Goal: Task Accomplishment & Management: Use online tool/utility

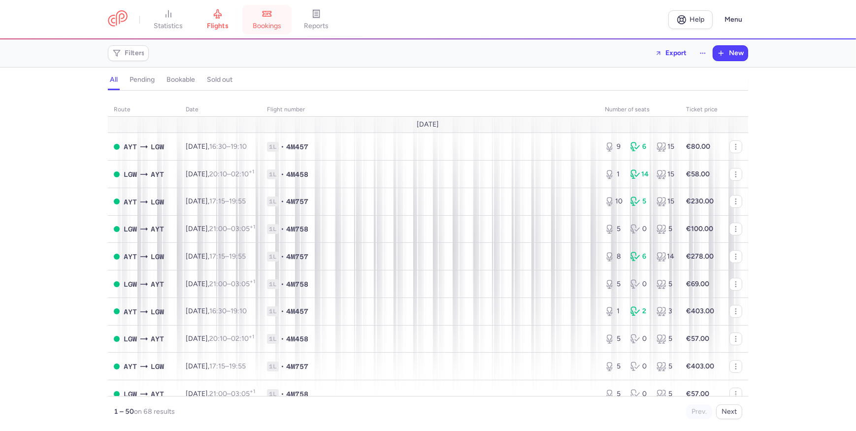
click at [257, 27] on span "bookings" at bounding box center [267, 26] width 29 height 9
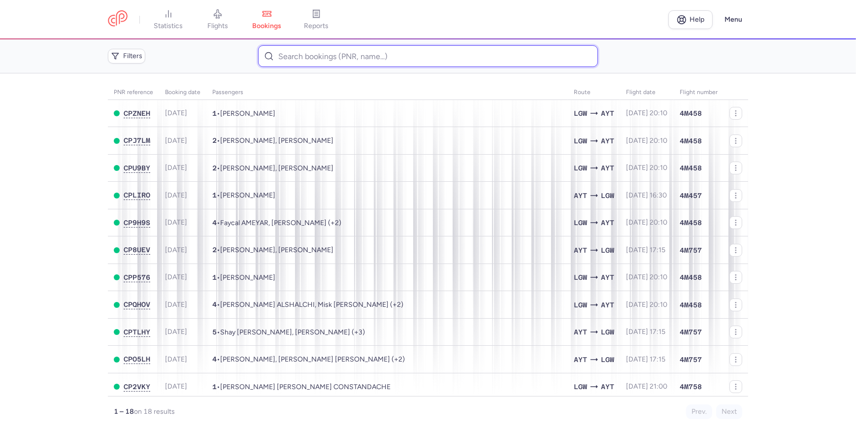
click at [348, 52] on input at bounding box center [427, 56] width 339 height 22
paste input "CP9H9S"
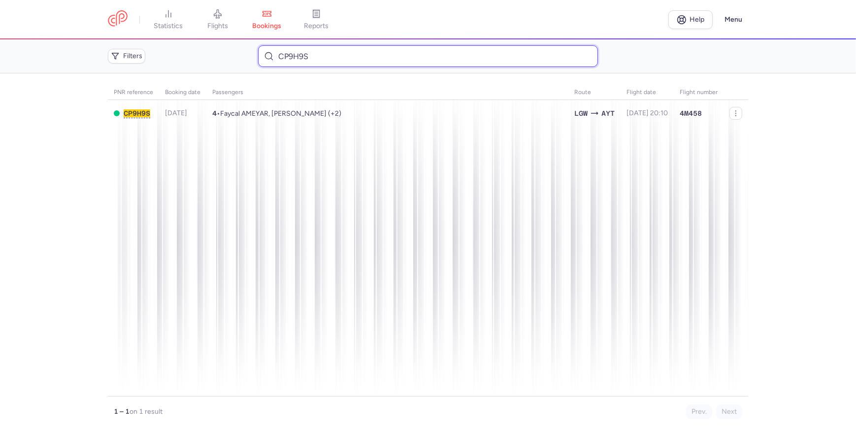
type input "CP9H9S"
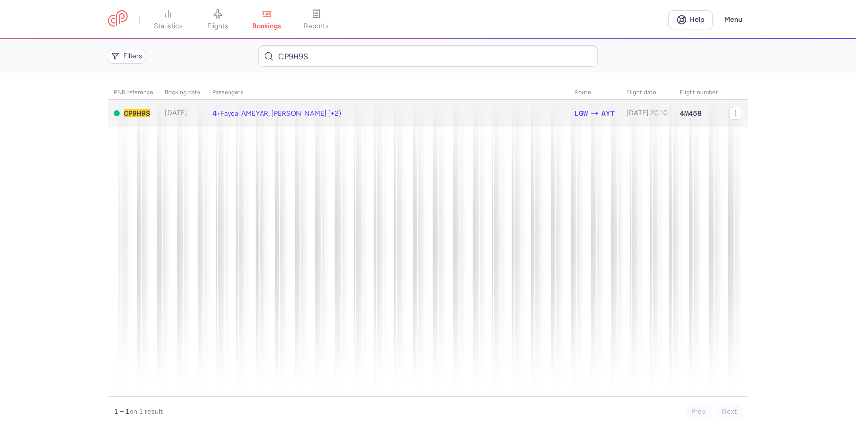
click at [621, 119] on td "4 • Faycal AMEYAR, [GEOGRAPHIC_DATA][PERSON_NAME] (+2)" at bounding box center [647, 113] width 53 height 27
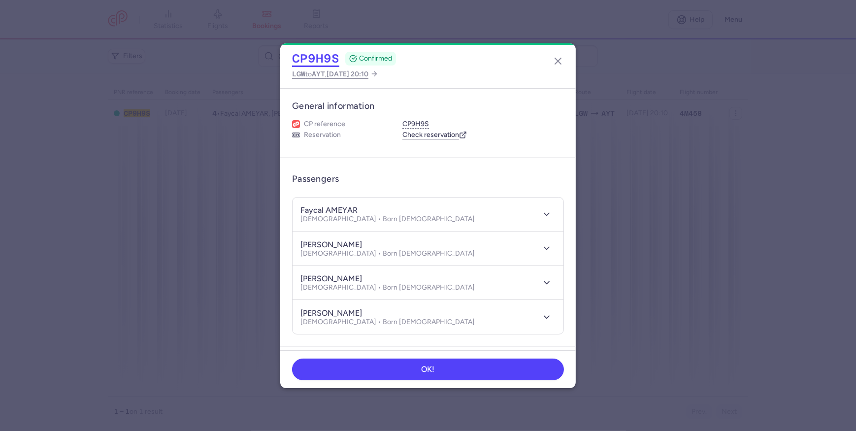
click at [315, 61] on button "CP9H9S" at bounding box center [315, 58] width 47 height 15
click at [566, 61] on div "CP9H9S CONFIRMED LGW to AYT , [DATE] 20:10" at bounding box center [428, 65] width 296 height 45
click at [563, 61] on icon "button" at bounding box center [558, 61] width 12 height 12
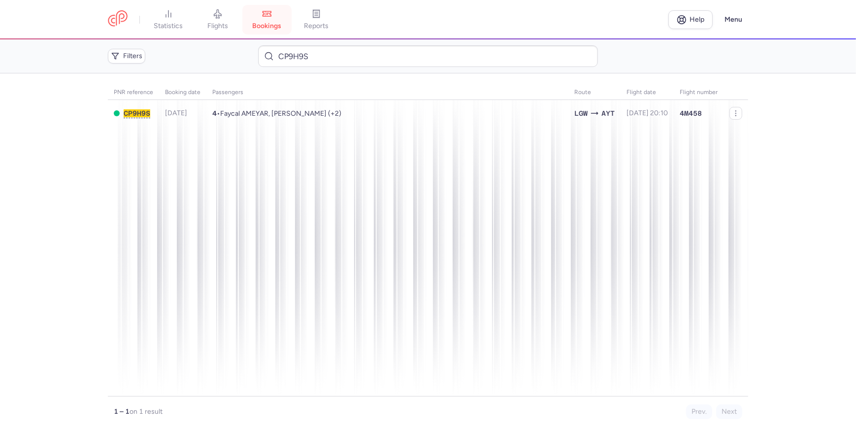
click at [262, 18] on link "bookings" at bounding box center [266, 20] width 49 height 22
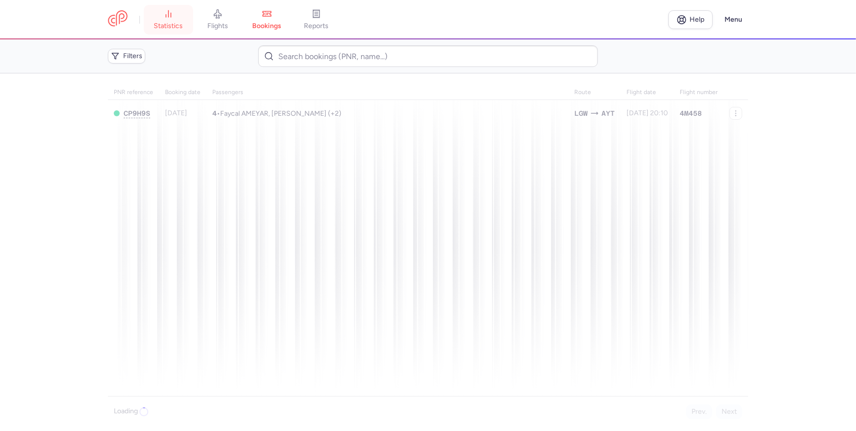
click at [178, 27] on span "statistics" at bounding box center [168, 26] width 29 height 9
click at [255, 13] on link "bookings" at bounding box center [266, 20] width 49 height 22
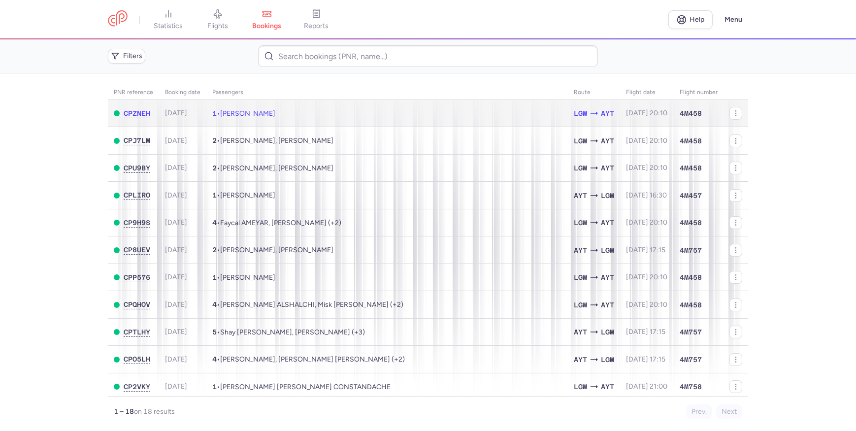
click at [342, 117] on td "1 • [PERSON_NAME]" at bounding box center [387, 113] width 362 height 27
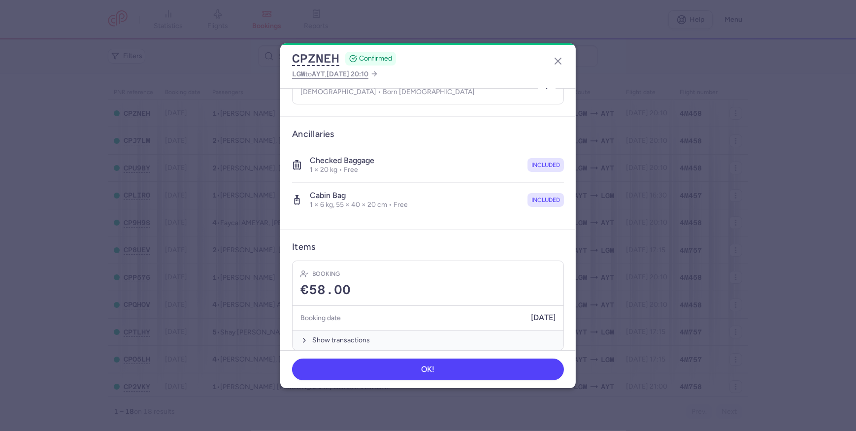
scroll to position [138, 0]
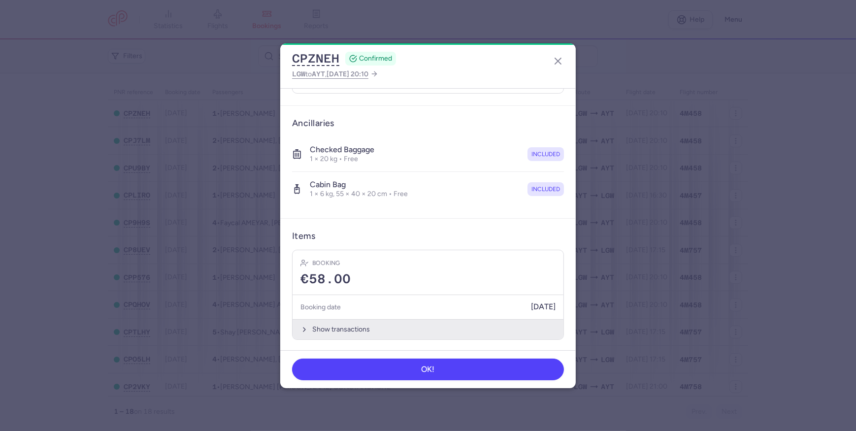
click at [305, 326] on icon "button" at bounding box center [304, 330] width 8 height 8
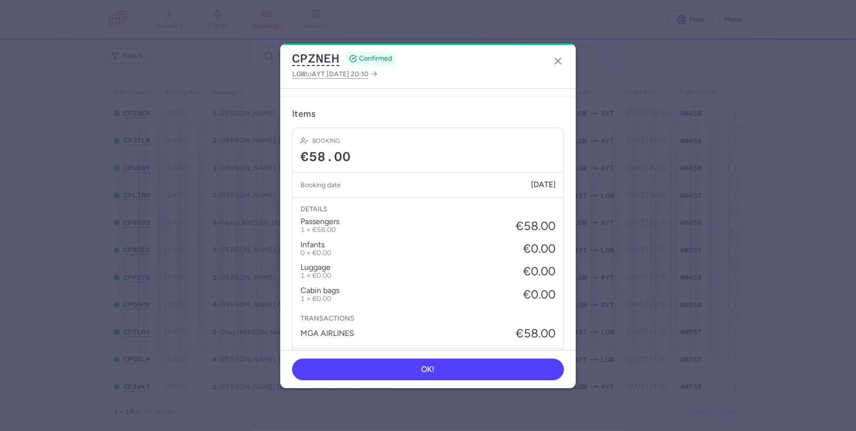
scroll to position [290, 0]
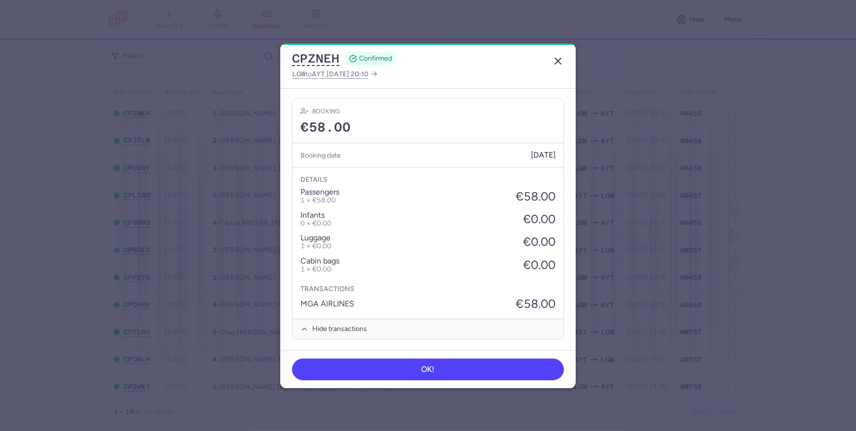
click at [562, 61] on icon "button" at bounding box center [558, 61] width 12 height 12
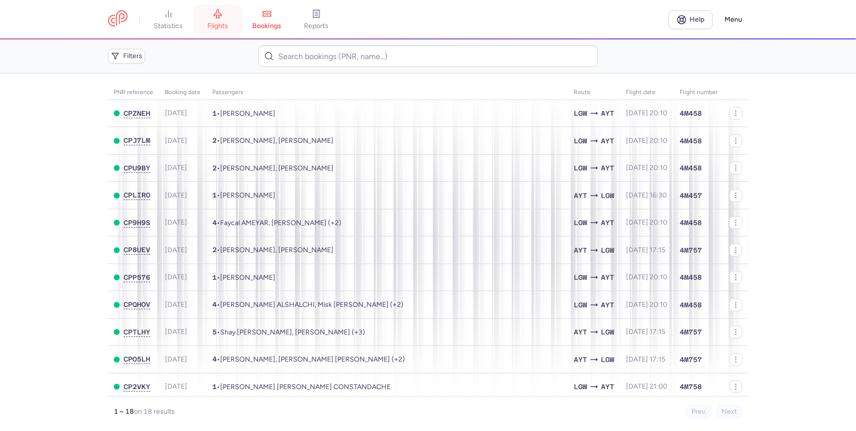
click at [214, 19] on link "flights" at bounding box center [217, 20] width 49 height 22
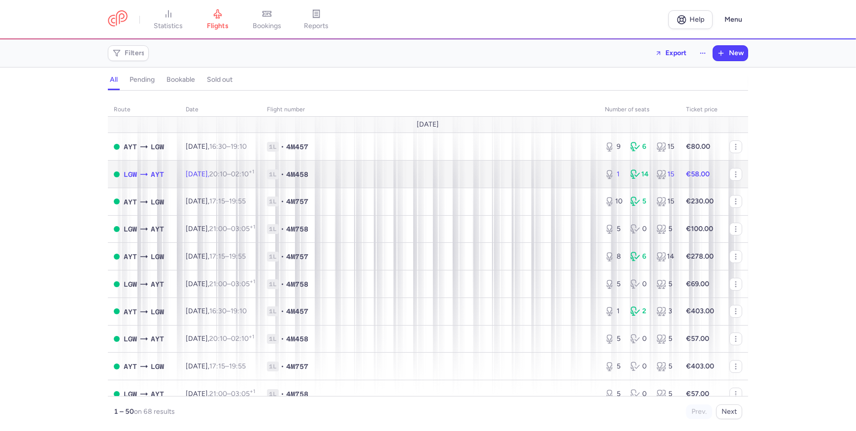
click at [459, 174] on span "1L • 4M458" at bounding box center [430, 174] width 326 height 10
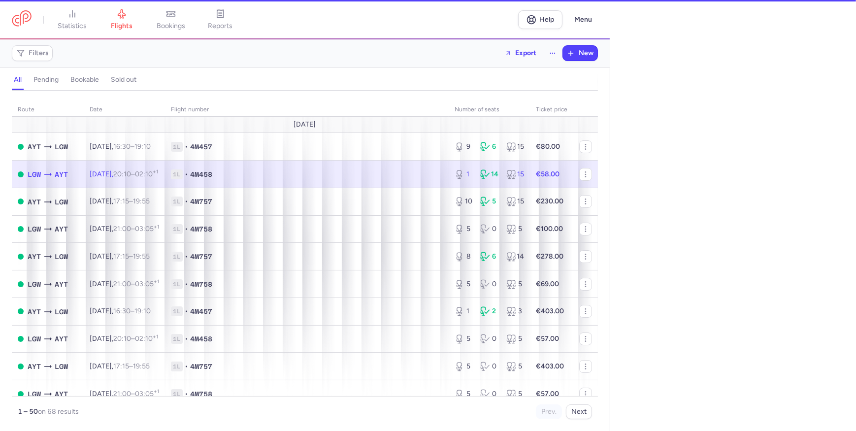
select select "hours"
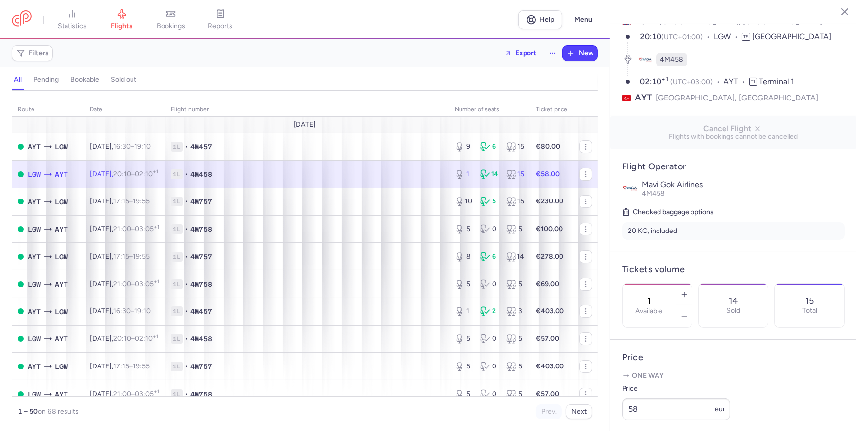
scroll to position [224, 0]
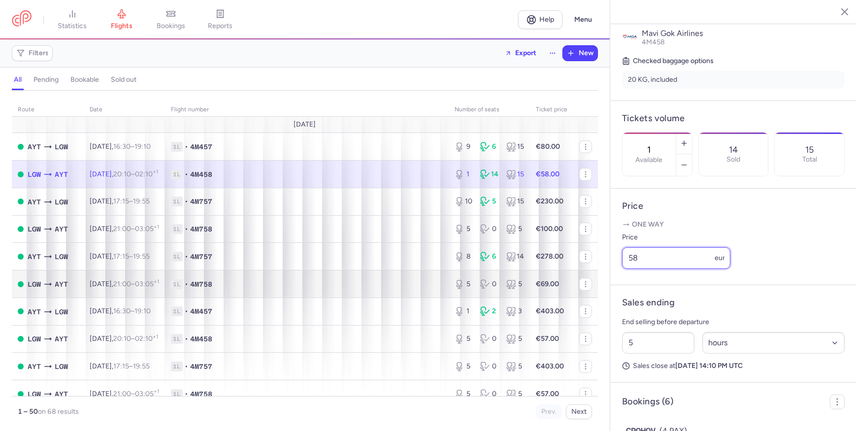
drag, startPoint x: 683, startPoint y: 271, endPoint x: 479, endPoint y: 282, distance: 203.7
click at [479, 282] on div "statistics flights bookings reports Help Menu Filters Export New all pending bo…" at bounding box center [428, 215] width 856 height 431
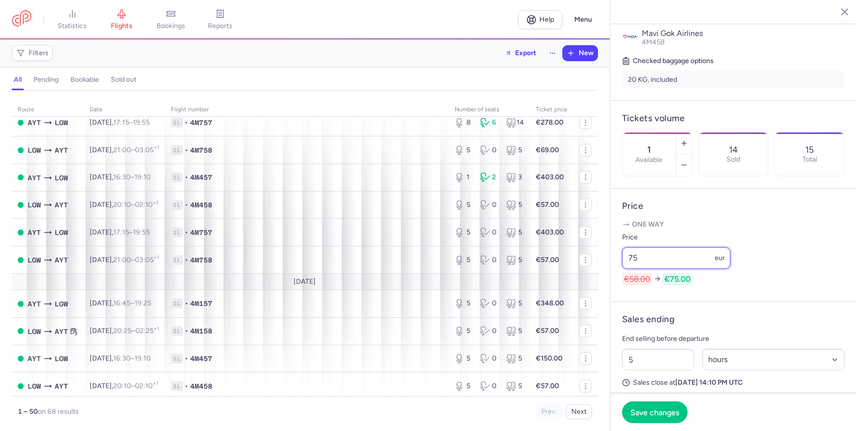
scroll to position [0, 0]
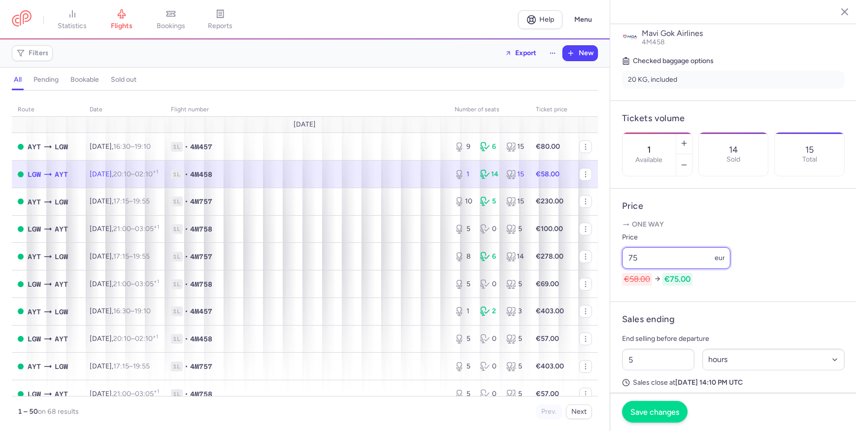
type input "75"
click at [664, 418] on button "Save changes" at bounding box center [655, 412] width 66 height 22
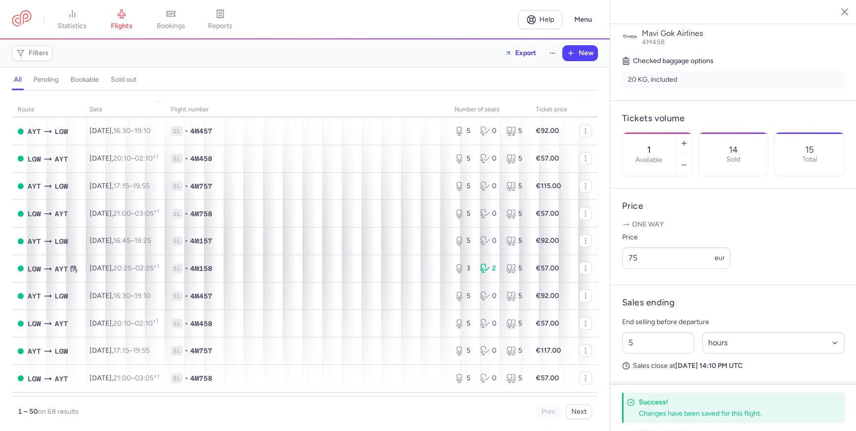
scroll to position [761, 0]
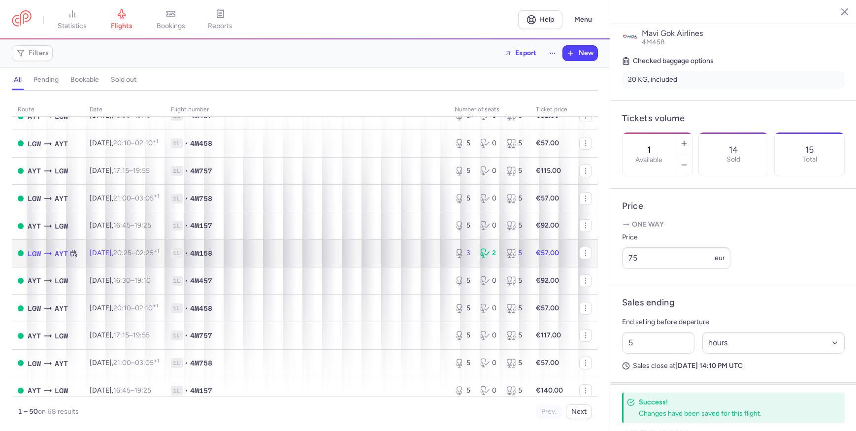
click at [433, 267] on td "1L • 4M158" at bounding box center [307, 253] width 284 height 28
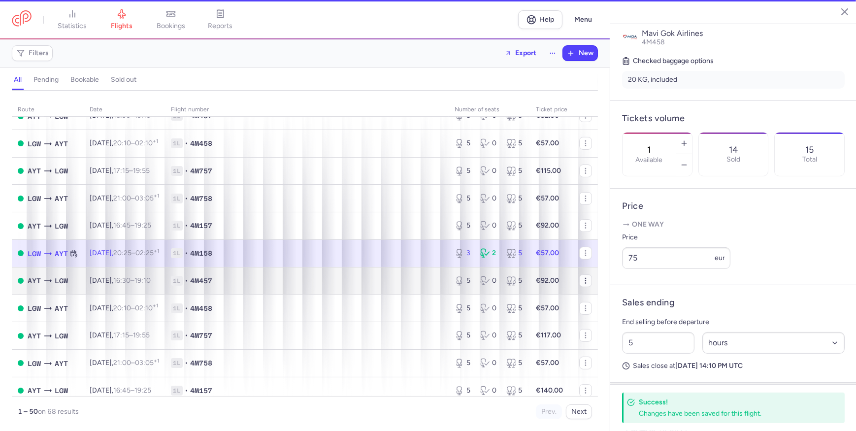
type input "3"
type input "2"
select select "days"
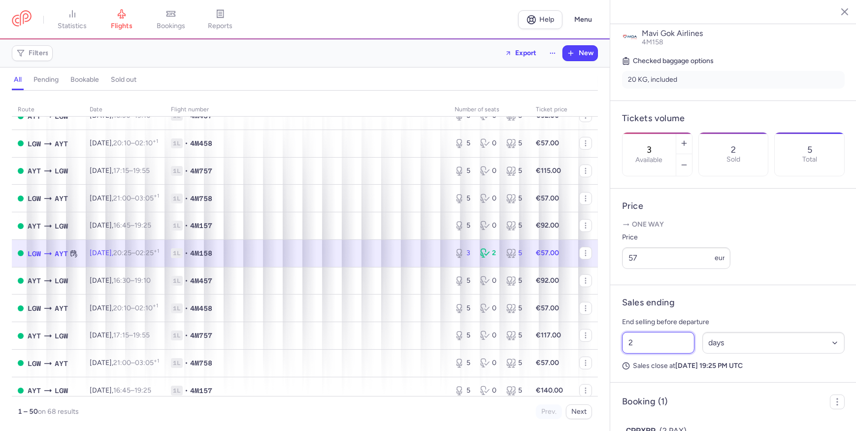
drag, startPoint x: 656, startPoint y: 357, endPoint x: 631, endPoint y: 357, distance: 24.1
click at [631, 354] on input "2" at bounding box center [658, 343] width 72 height 22
click at [798, 285] on article "Price One way Price 57 eur" at bounding box center [733, 237] width 246 height 97
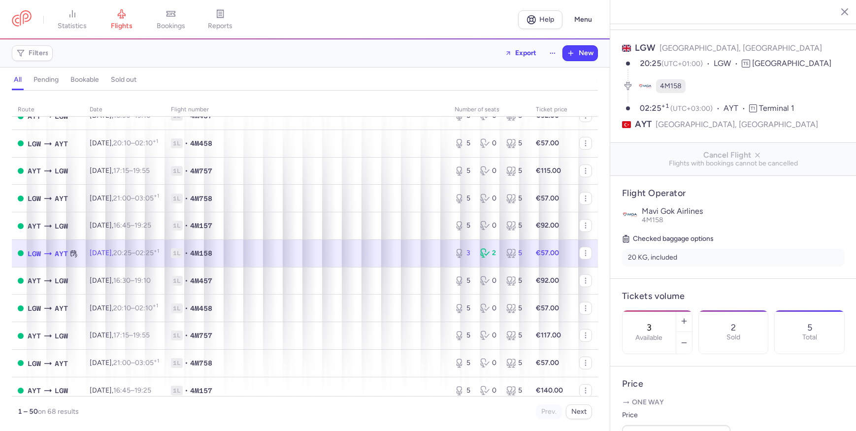
scroll to position [44, 0]
click at [692, 312] on button "button" at bounding box center [684, 323] width 16 height 22
type input "5"
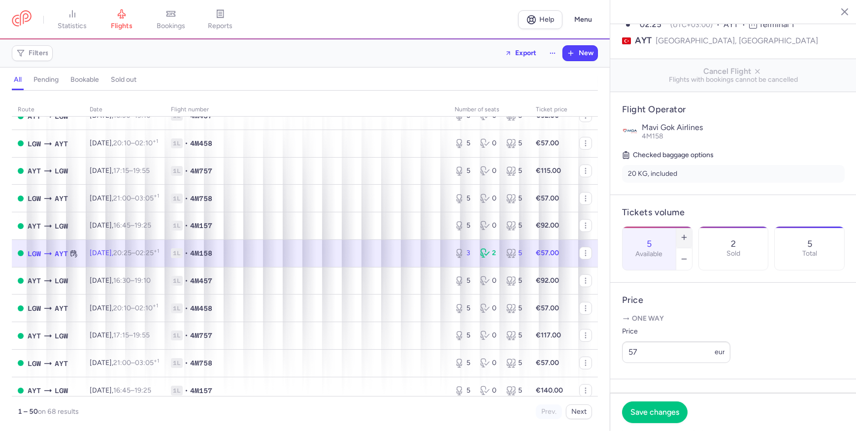
scroll to position [311, 0]
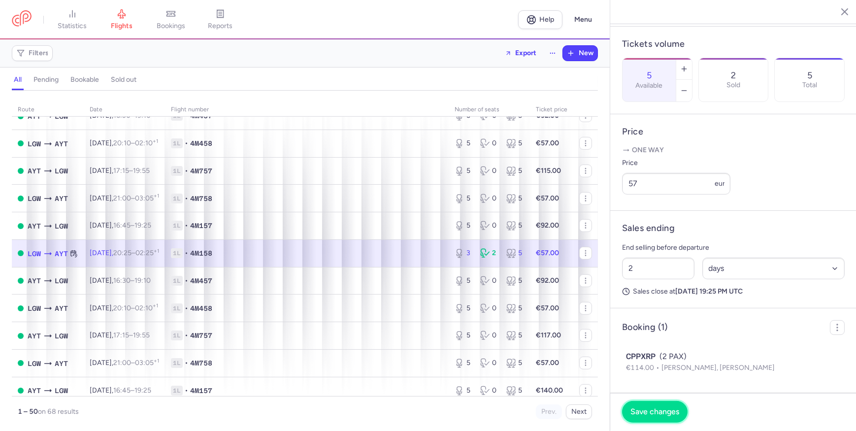
click at [645, 414] on span "Save changes" at bounding box center [654, 411] width 49 height 9
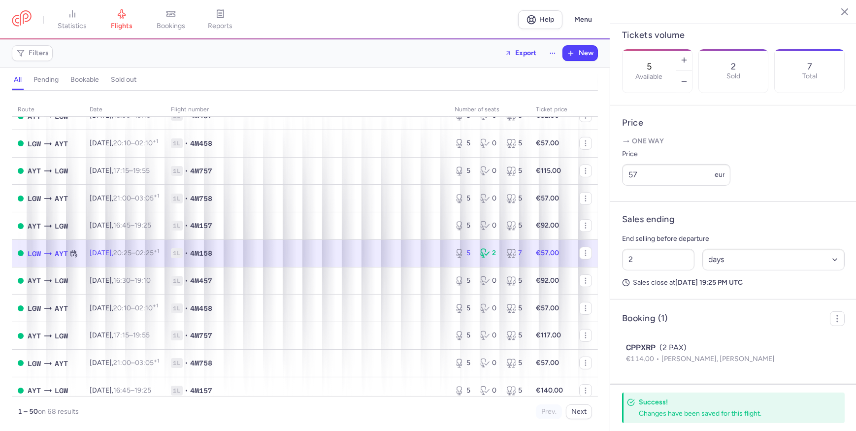
scroll to position [299, 0]
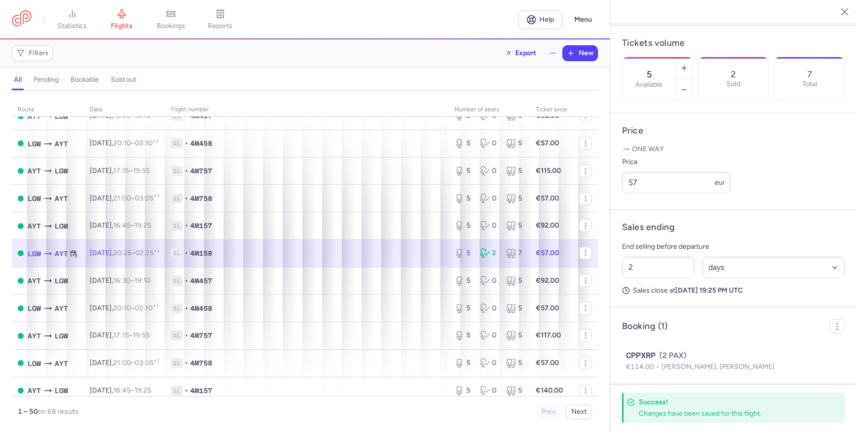
click at [747, 136] on h4 "Price" at bounding box center [733, 130] width 223 height 11
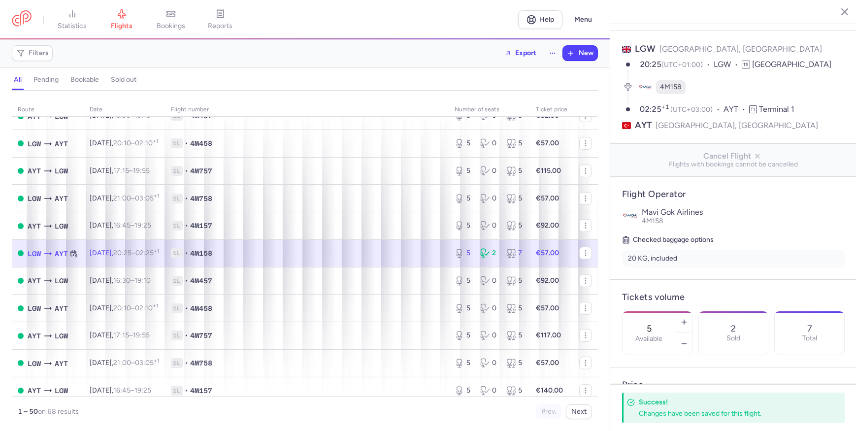
scroll to position [30, 0]
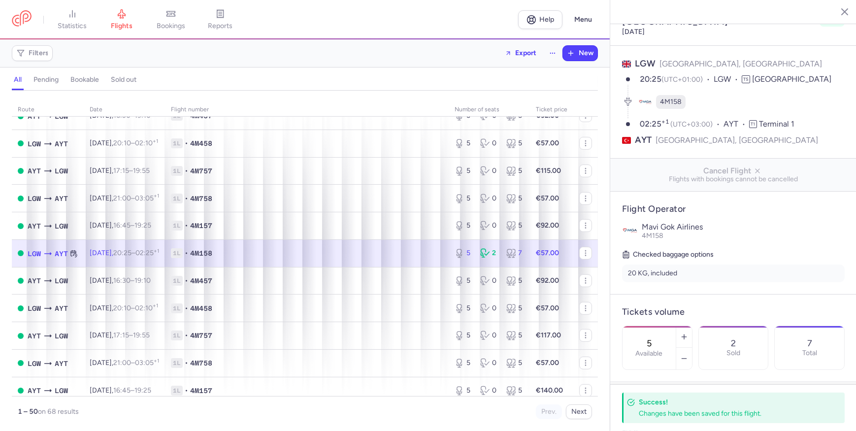
click at [834, 14] on icon "button" at bounding box center [837, 11] width 10 height 10
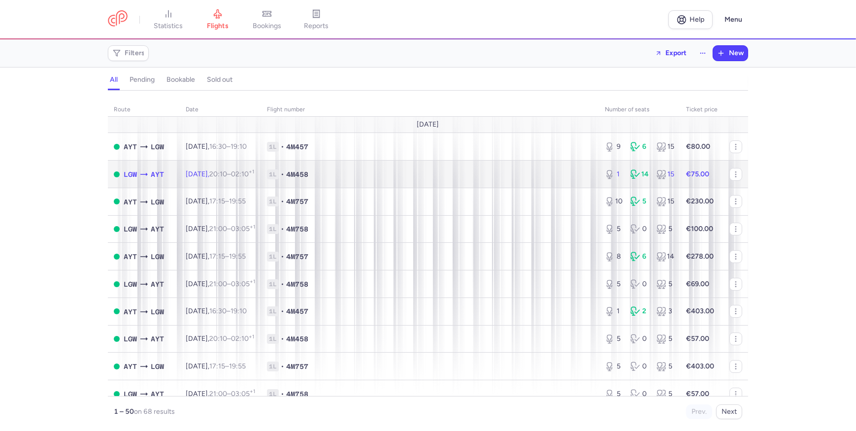
click at [554, 181] on td "1L • 4M458" at bounding box center [430, 175] width 338 height 28
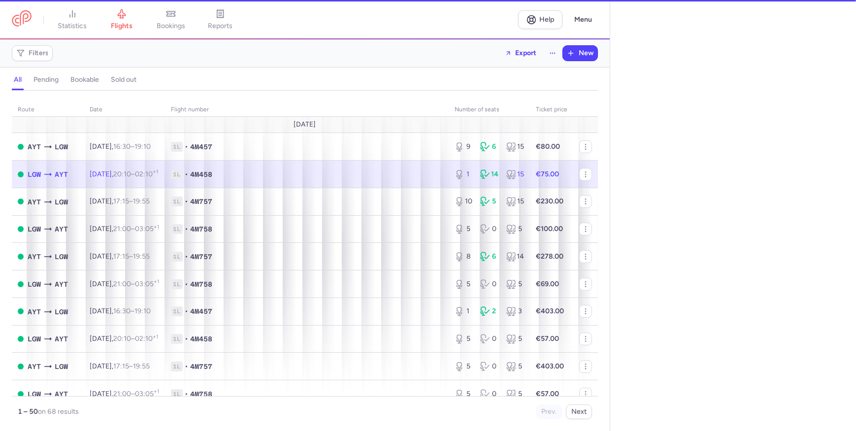
select select "hours"
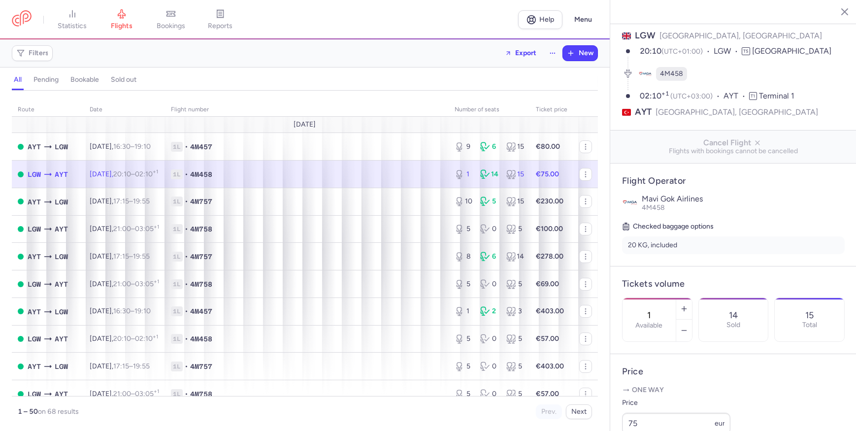
scroll to position [179, 0]
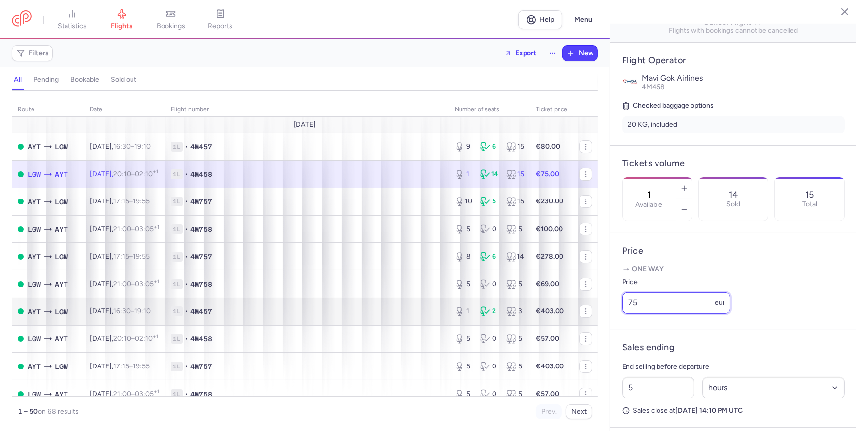
drag, startPoint x: 671, startPoint y: 319, endPoint x: 478, endPoint y: 313, distance: 193.2
click at [481, 314] on div "statistics flights bookings reports Help Menu Filters Export New all pending bo…" at bounding box center [428, 215] width 856 height 431
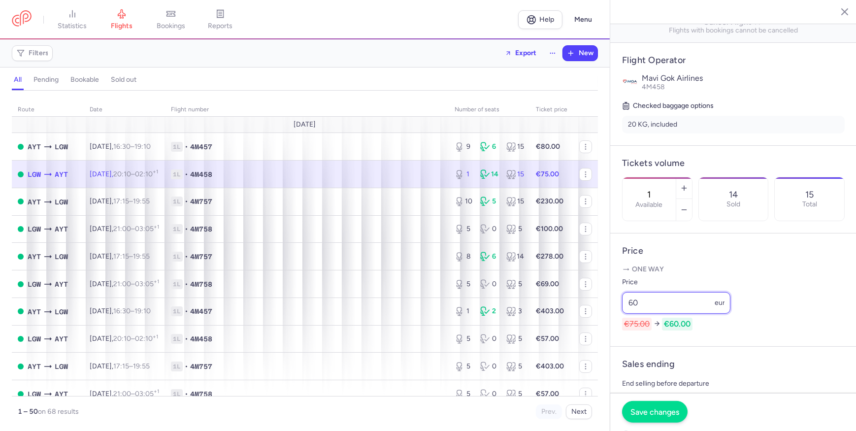
type input "60"
click at [653, 417] on button "Save changes" at bounding box center [655, 412] width 66 height 22
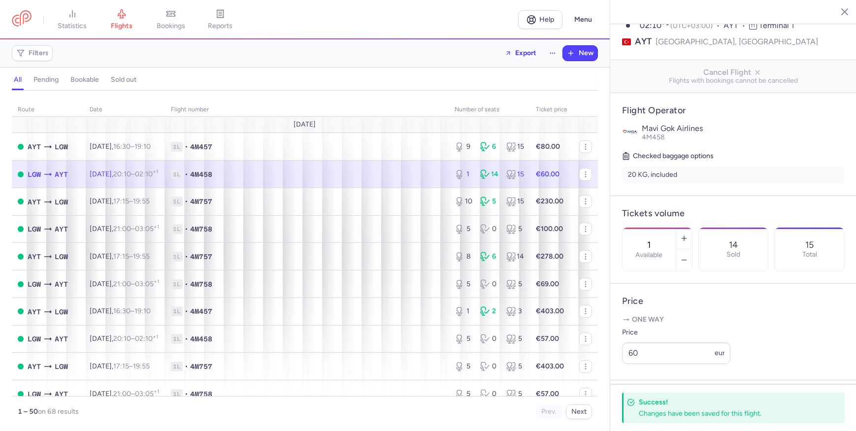
scroll to position [0, 0]
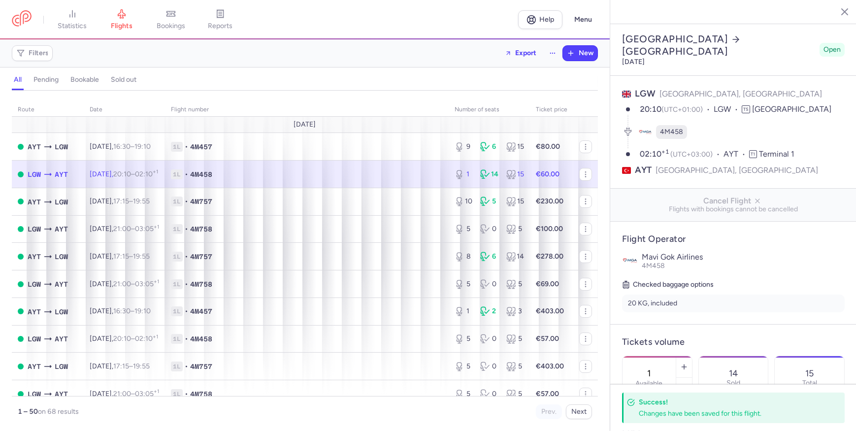
click at [831, 11] on button "button" at bounding box center [837, 11] width 15 height 15
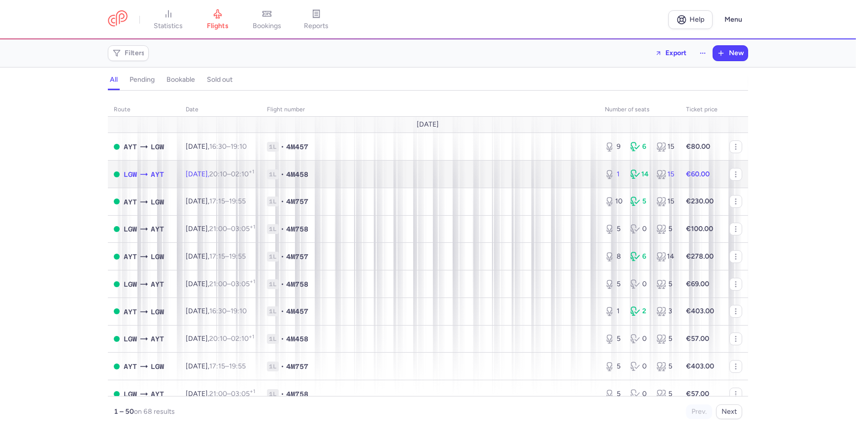
click at [557, 184] on td "1L • 4M458" at bounding box center [430, 175] width 338 height 28
select select "hours"
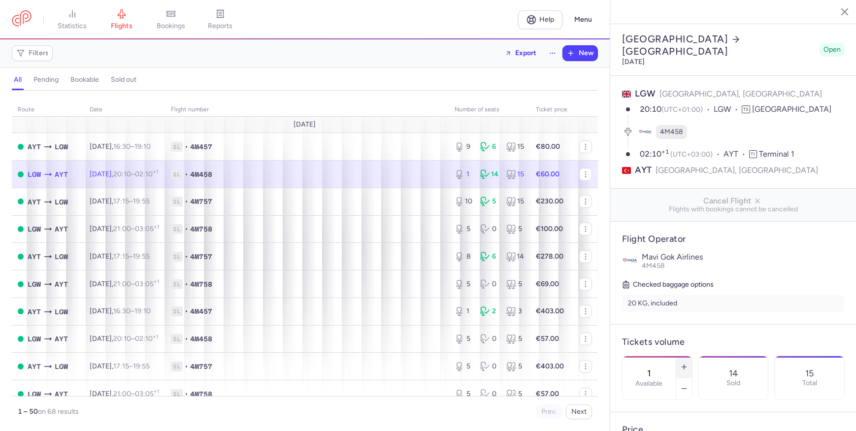
click at [684, 364] on line "button" at bounding box center [684, 366] width 0 height 4
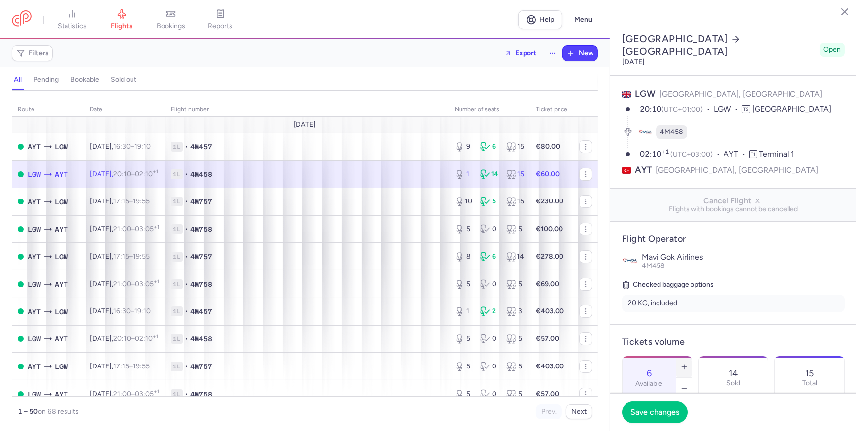
click at [684, 364] on line "button" at bounding box center [684, 366] width 0 height 4
type input "7"
click at [666, 410] on span "Save changes" at bounding box center [654, 411] width 49 height 9
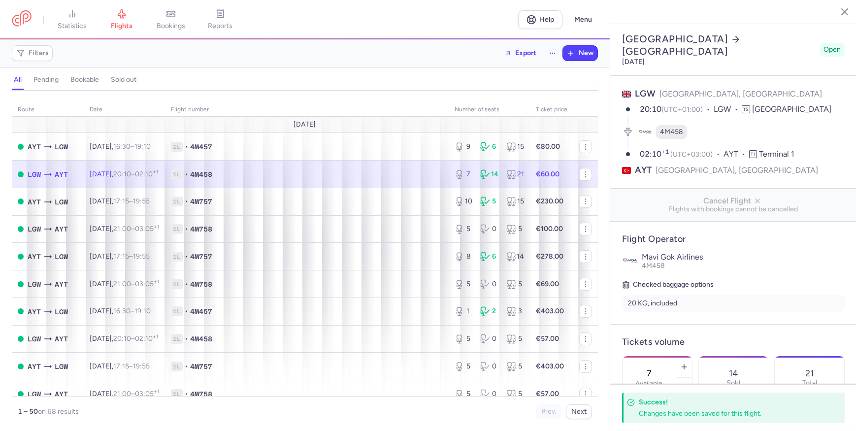
click at [836, 15] on icon "button" at bounding box center [837, 11] width 10 height 10
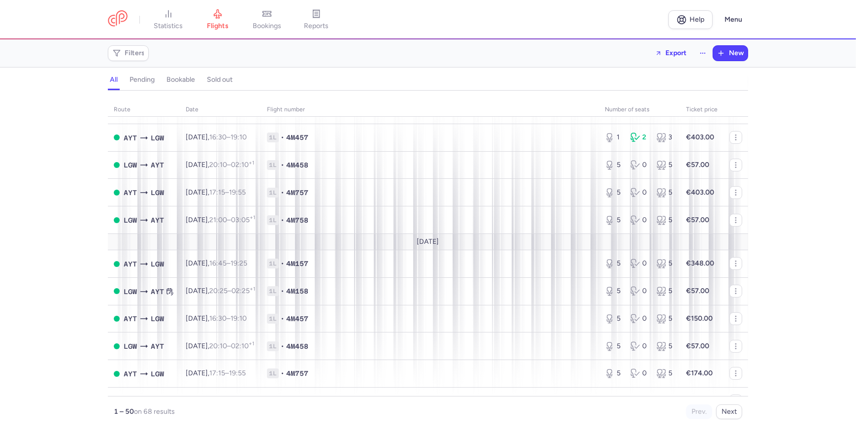
scroll to position [179, 0]
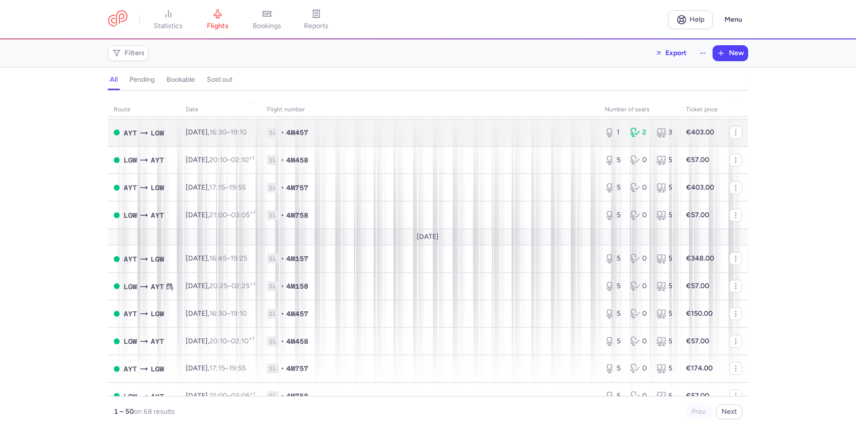
drag, startPoint x: 181, startPoint y: 28, endPoint x: 401, endPoint y: 128, distance: 242.0
click at [181, 28] on span "statistics" at bounding box center [168, 26] width 29 height 9
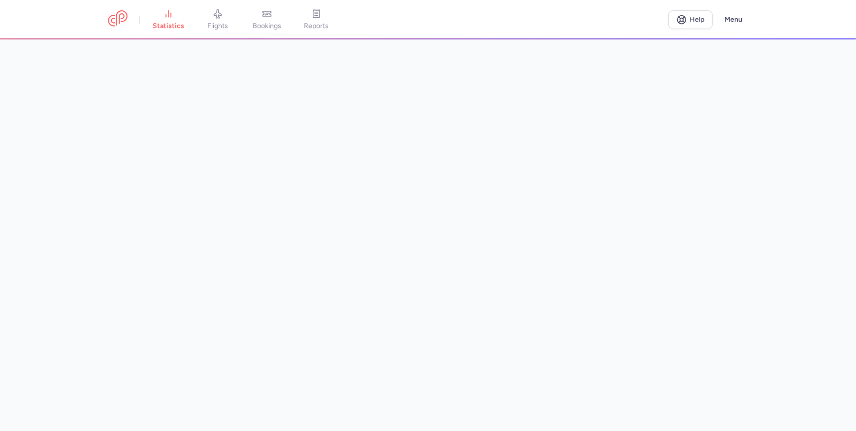
click at [761, 158] on main at bounding box center [428, 235] width 856 height 392
drag, startPoint x: 241, startPoint y: 32, endPoint x: 274, endPoint y: 91, distance: 67.7
click at [241, 31] on link "flights" at bounding box center [217, 20] width 49 height 22
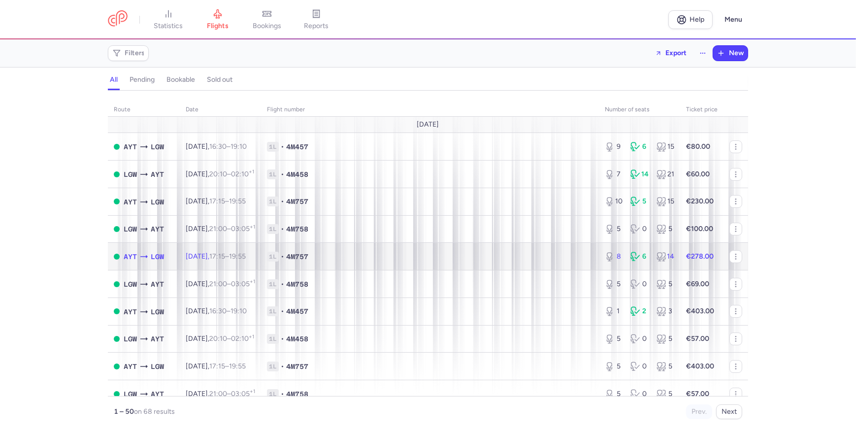
click at [377, 256] on span "1L • 4M757" at bounding box center [430, 257] width 326 height 10
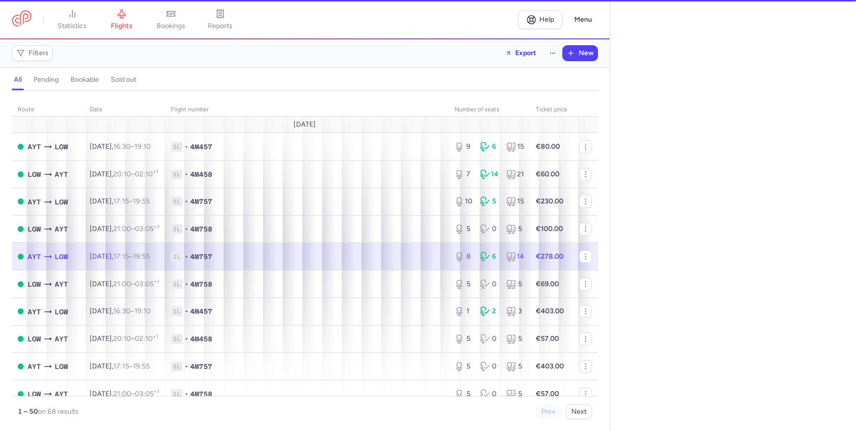
select select "hours"
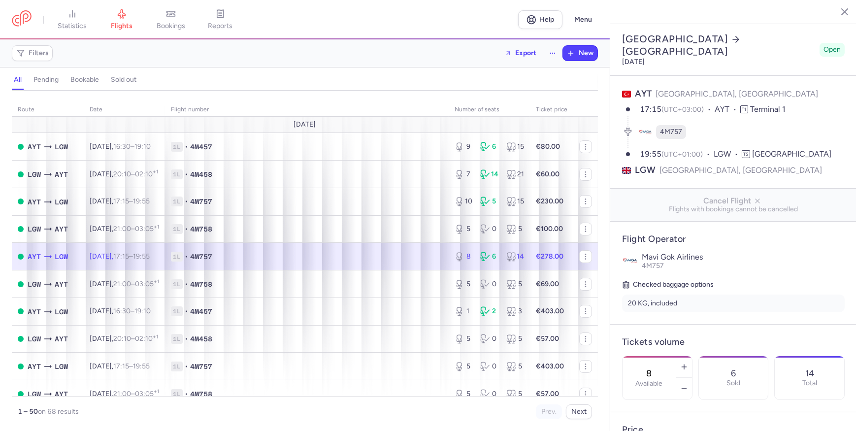
scroll to position [224, 0]
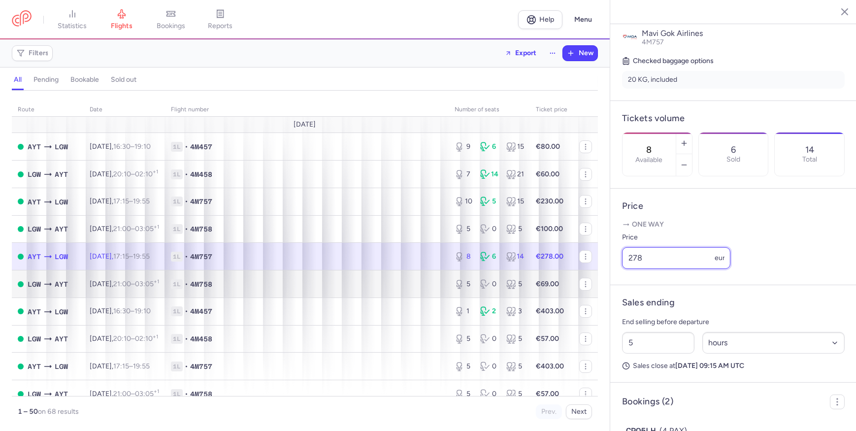
drag, startPoint x: 663, startPoint y: 266, endPoint x: 224, endPoint y: 292, distance: 440.1
click at [247, 297] on div "statistics flights bookings reports Help Menu Filters Export New all pending bo…" at bounding box center [428, 215] width 856 height 431
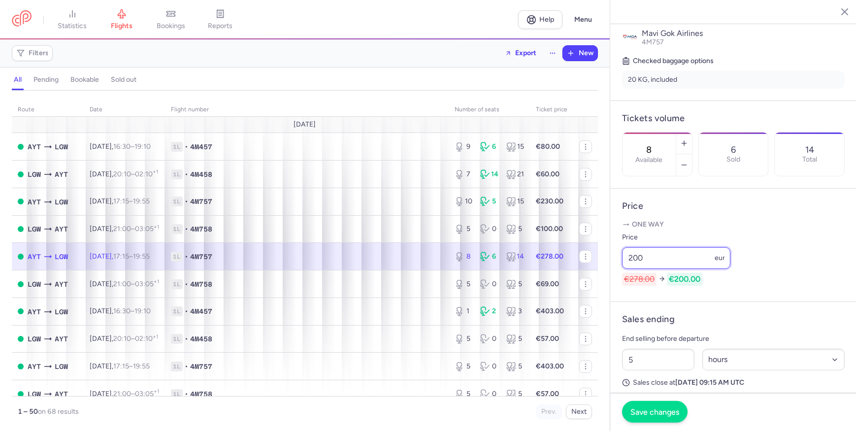
type input "200"
click at [632, 410] on span "Save changes" at bounding box center [654, 411] width 49 height 9
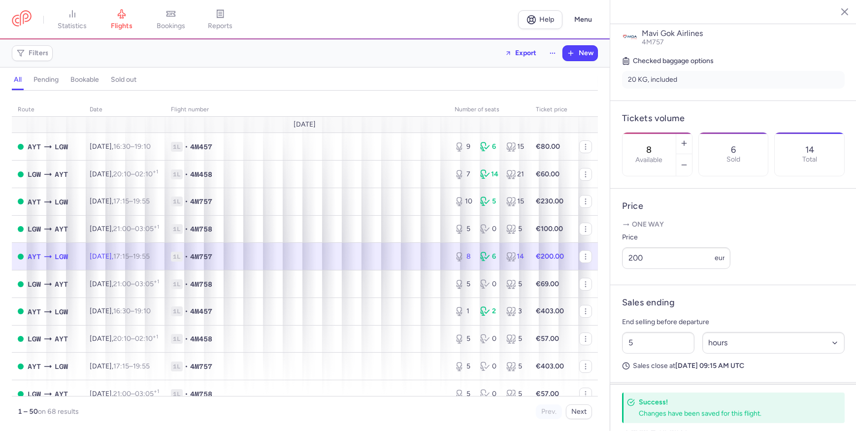
scroll to position [0, 0]
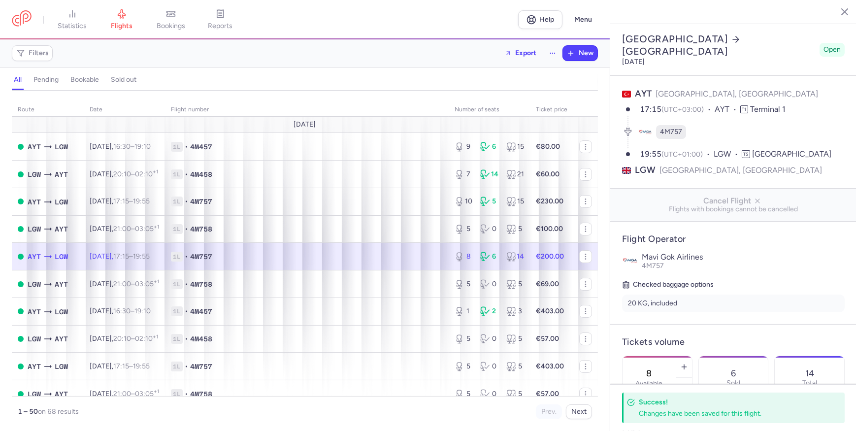
click at [842, 15] on icon "button" at bounding box center [837, 11] width 10 height 10
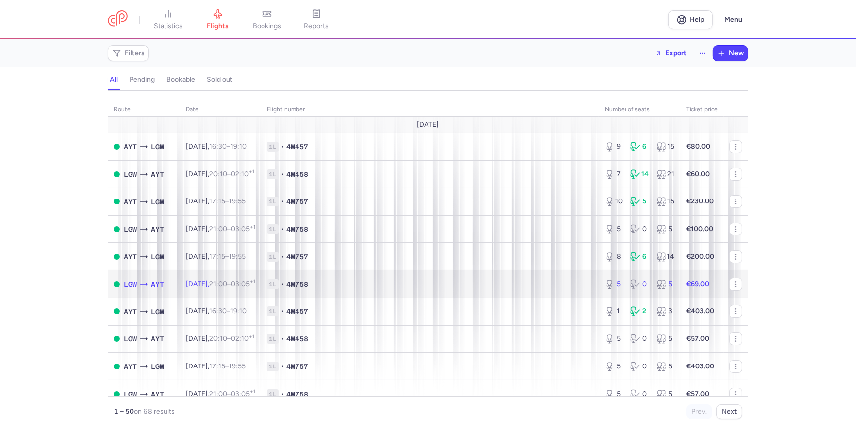
click at [590, 281] on td "1L • 4M758" at bounding box center [430, 284] width 338 height 28
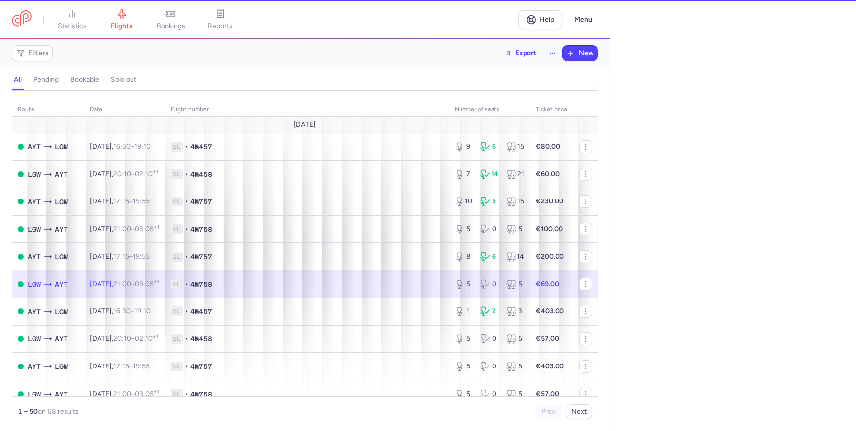
select select "hours"
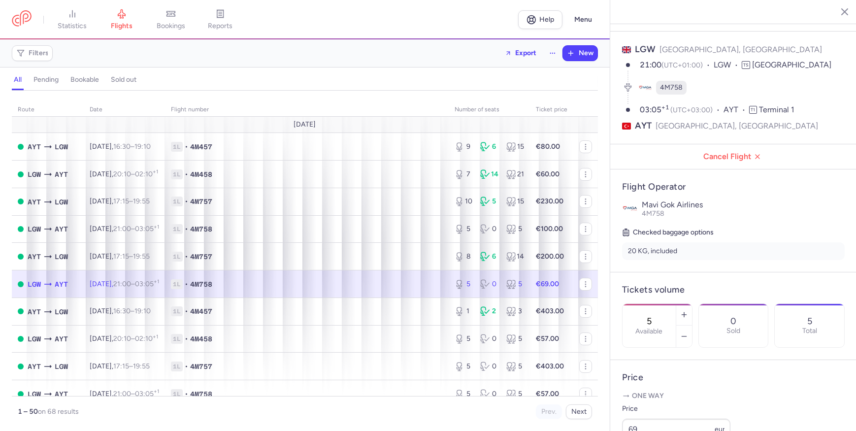
scroll to position [179, 0]
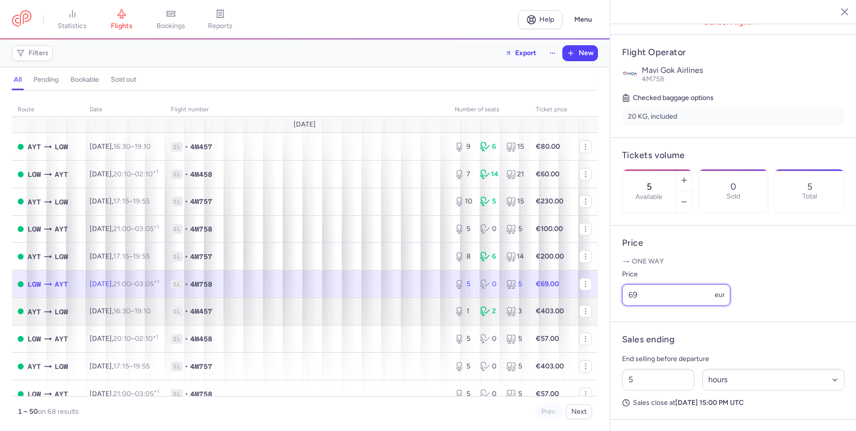
drag, startPoint x: 692, startPoint y: 307, endPoint x: 561, endPoint y: 314, distance: 131.2
click at [561, 314] on div "statistics flights bookings reports Help Menu Filters Export New all pending bo…" at bounding box center [428, 215] width 856 height 431
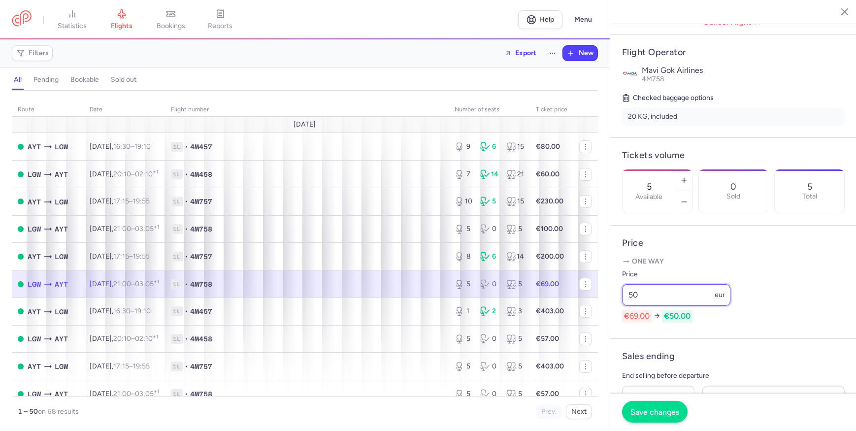
type input "50"
click at [650, 408] on span "Save changes" at bounding box center [654, 411] width 49 height 9
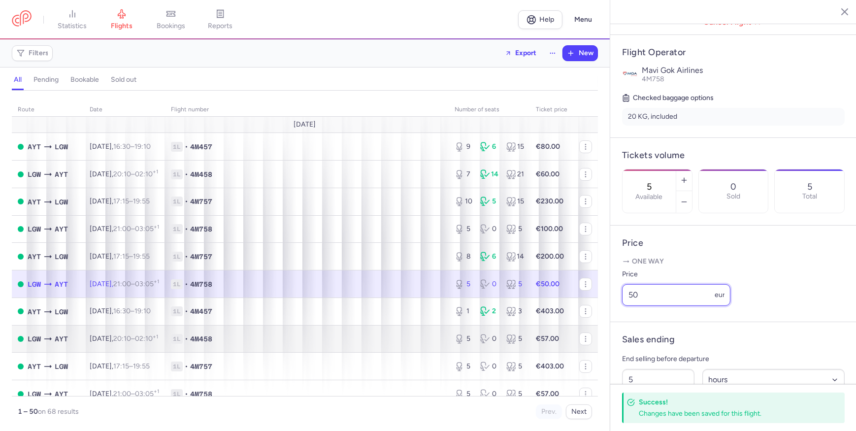
drag, startPoint x: 660, startPoint y: 307, endPoint x: 475, endPoint y: 327, distance: 185.7
click at [478, 327] on div "statistics flights bookings reports Help Menu Filters Export New all pending bo…" at bounding box center [428, 215] width 856 height 431
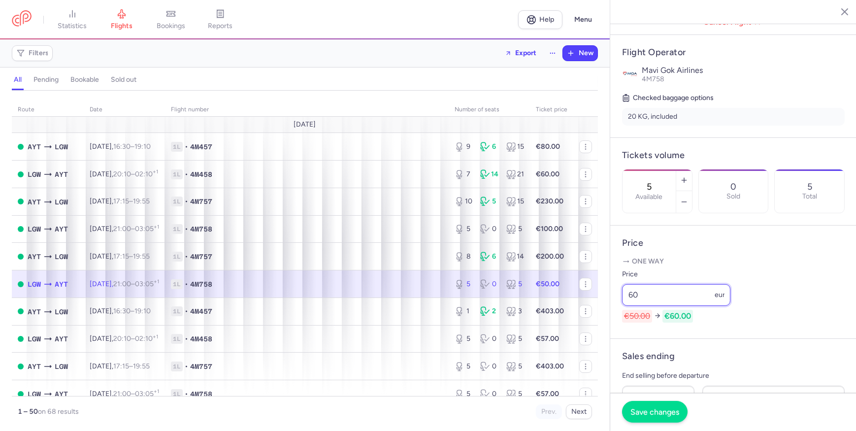
type input "60"
click at [660, 406] on button "Save changes" at bounding box center [655, 412] width 66 height 22
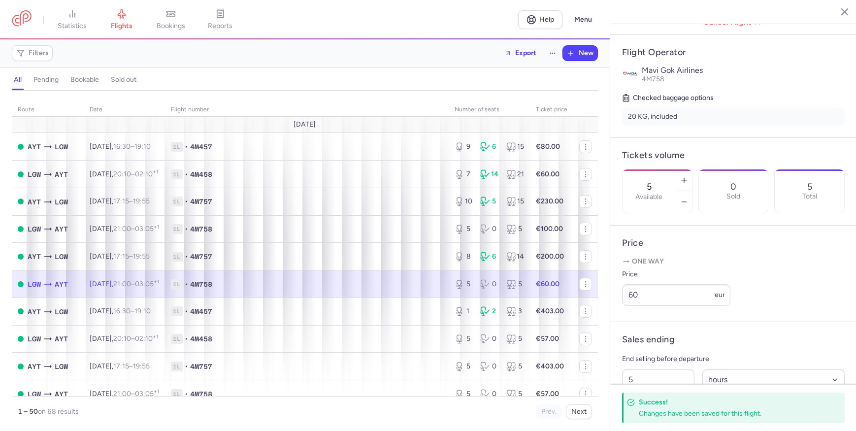
click at [768, 296] on div "Price 60 eur" at bounding box center [733, 286] width 223 height 37
